Goal: Find specific page/section: Find specific page/section

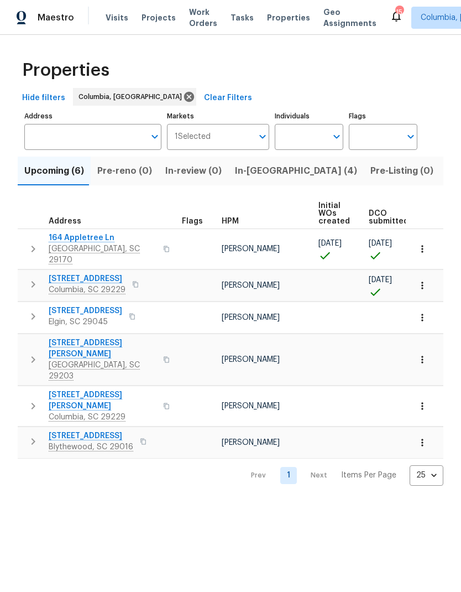
click at [34, 137] on input "Address" at bounding box center [84, 137] width 121 height 26
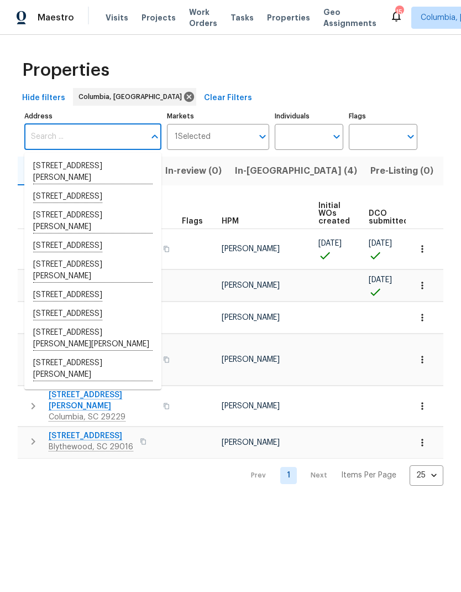
click at [12, 123] on div "Properties Hide filters Columbia, SC Clear Filters Address Address Markets 1 Se…" at bounding box center [230, 269] width 461 height 468
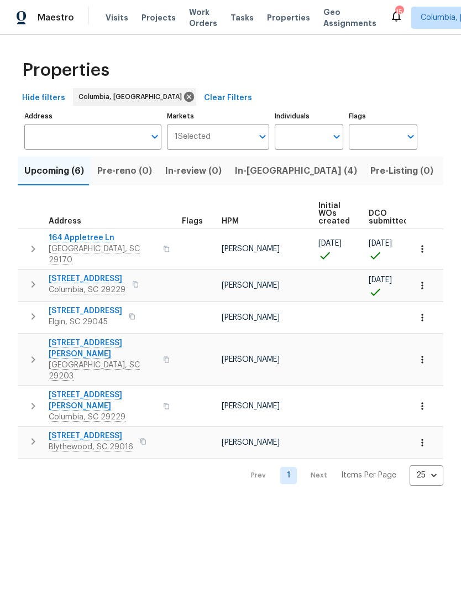
click at [61, 273] on span "136 Bliss Ln" at bounding box center [87, 278] width 77 height 11
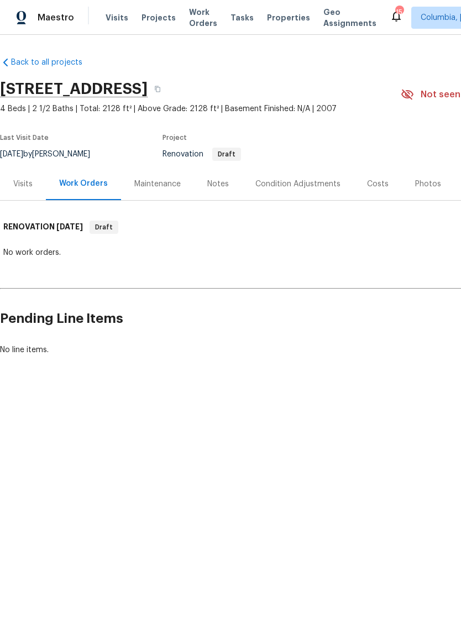
click at [371, 184] on div "Costs" at bounding box center [378, 184] width 22 height 11
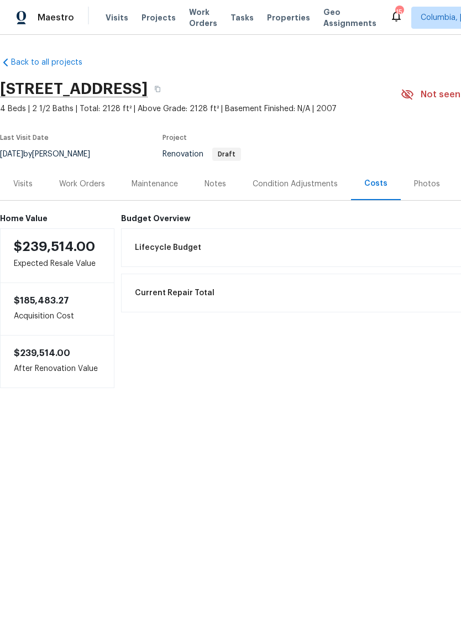
click at [160, 248] on span "Lifecycle Budget" at bounding box center [168, 247] width 66 height 11
click at [160, 90] on icon "button" at bounding box center [158, 89] width 6 height 6
